Goal: Information Seeking & Learning: Find specific fact

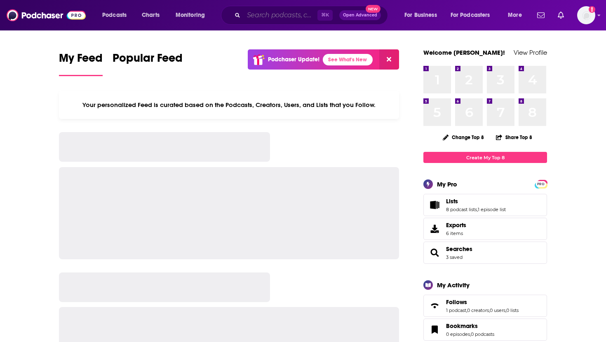
click at [255, 20] on input "Search podcasts, credits, & more..." at bounding box center [280, 15] width 74 height 13
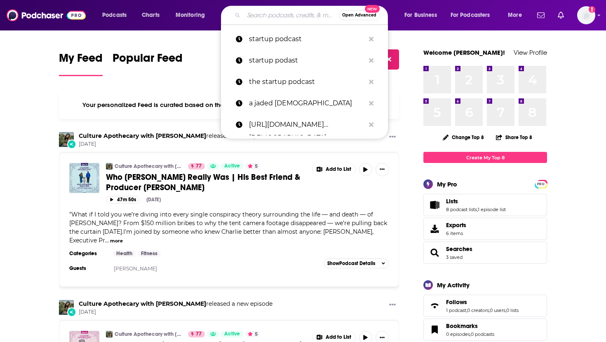
paste input "Venture2Victory"
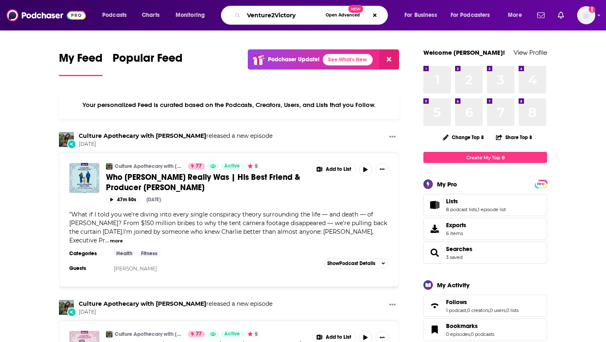
type input "Venture2Victory"
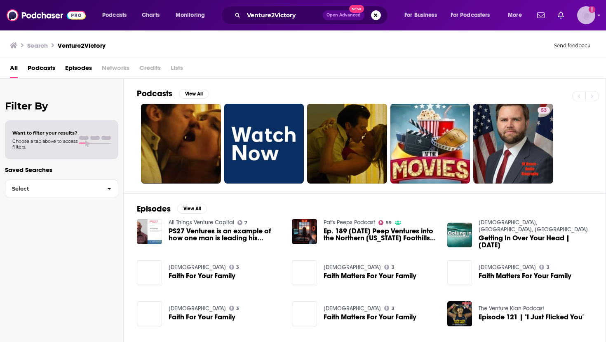
click at [590, 18] on img "Logged in as SolComms" at bounding box center [586, 15] width 18 height 18
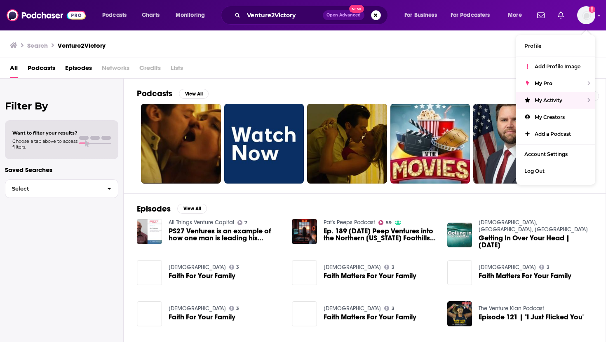
click at [207, 71] on div "All Podcasts Episodes Networks Credits Lists" at bounding box center [304, 69] width 589 height 17
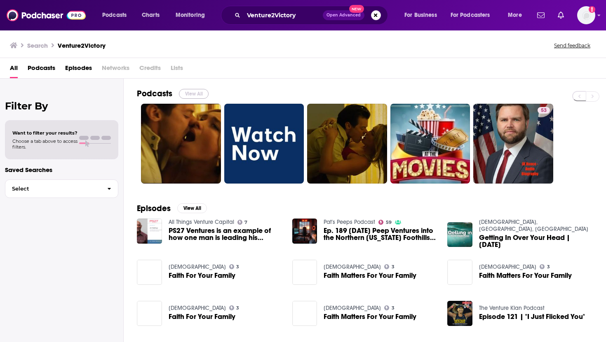
click at [194, 97] on button "View All" at bounding box center [194, 94] width 30 height 10
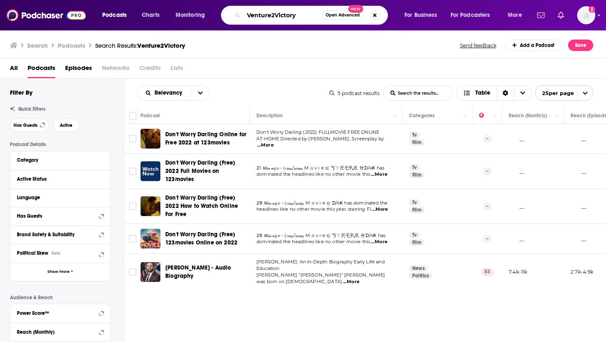
click at [272, 16] on input "Venture2Victory" at bounding box center [282, 15] width 78 height 13
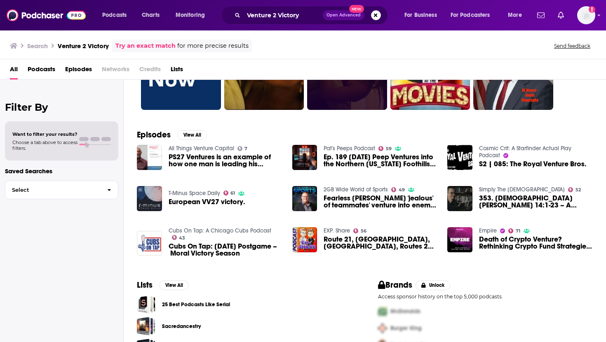
scroll to position [84, 0]
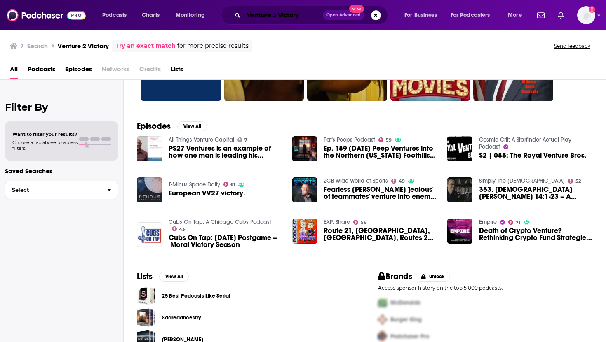
click at [304, 13] on input "Venture 2 Victory" at bounding box center [282, 15] width 79 height 13
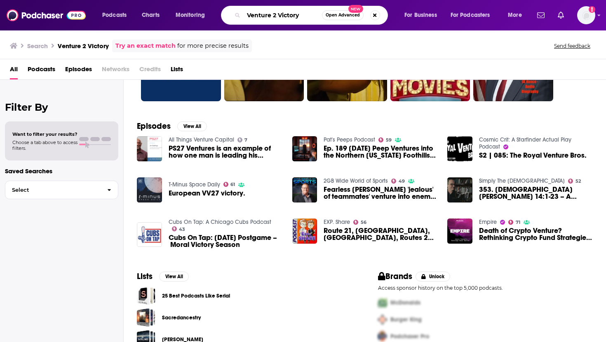
paste input "[PERSON_NAME]"
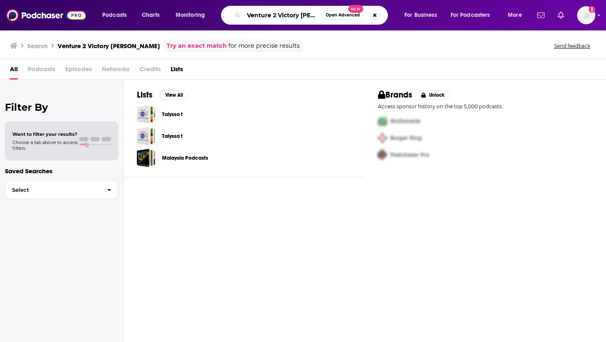
drag, startPoint x: 301, startPoint y: 15, endPoint x: 197, endPoint y: 7, distance: 104.6
click at [197, 7] on div "Podcasts Charts Monitoring Venture 2 Victory [PERSON_NAME] Open Advanced New Fo…" at bounding box center [312, 15] width 433 height 19
type input "[PERSON_NAME]"
